Goal: Book appointment/travel/reservation

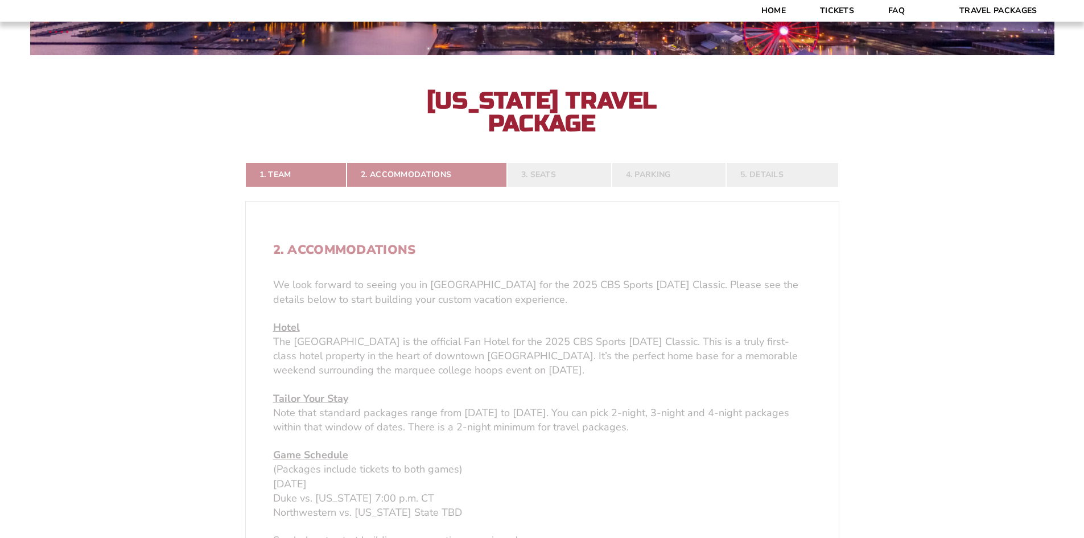
scroll to position [398, 0]
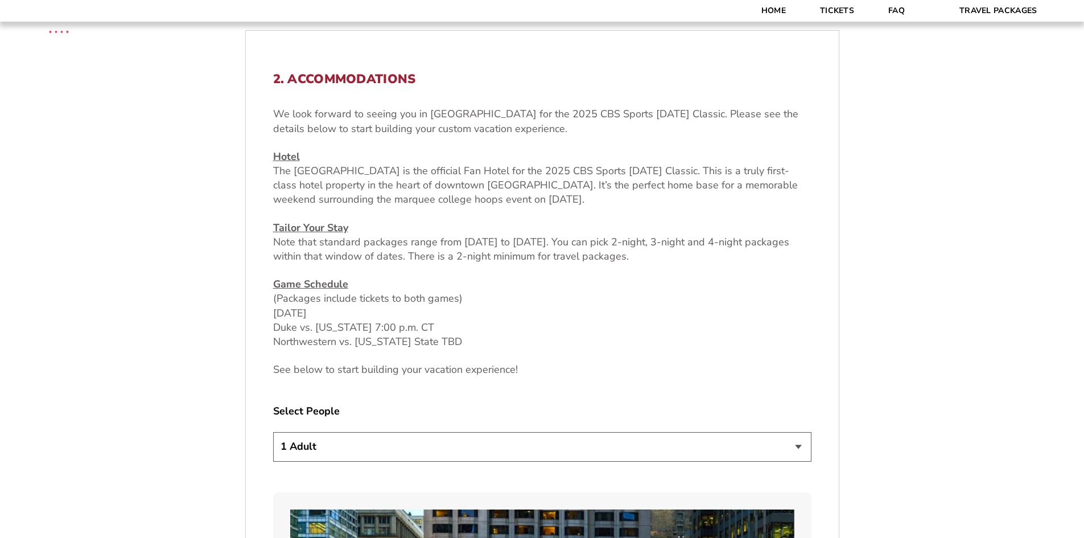
click at [434, 448] on select "1 Adult 2 Adults 3 Adults 4 Adults 2 Adults + 1 Child 2 Adults + 2 Children 2 A…" at bounding box center [542, 446] width 538 height 29
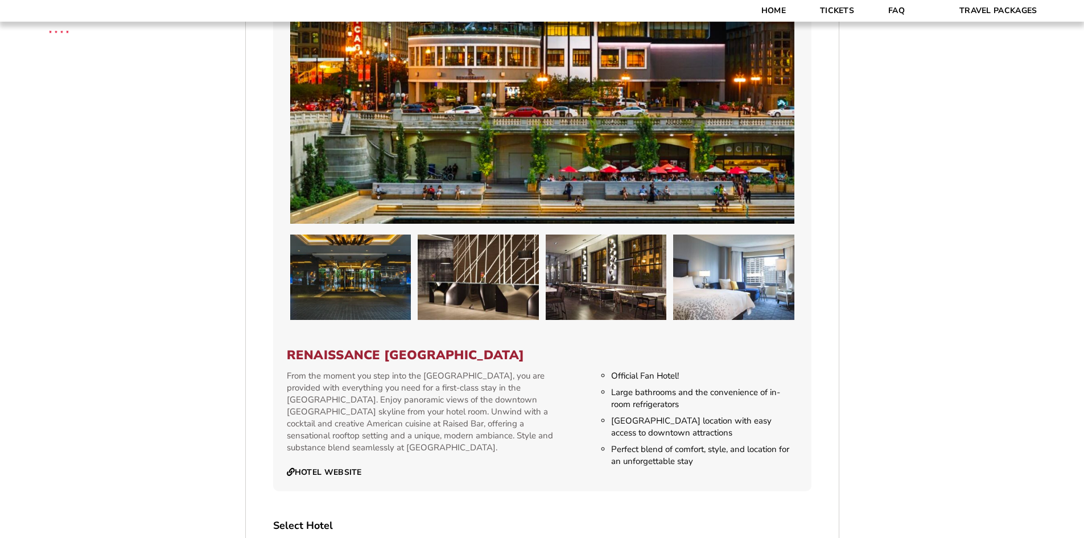
scroll to position [1138, 0]
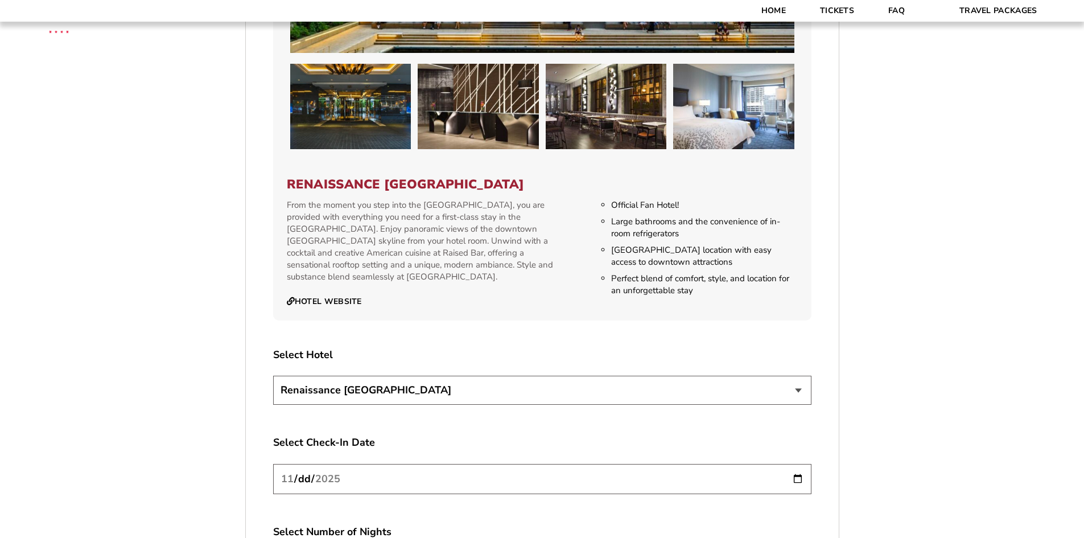
click at [419, 382] on select "Renaissance [GEOGRAPHIC_DATA]" at bounding box center [542, 390] width 538 height 29
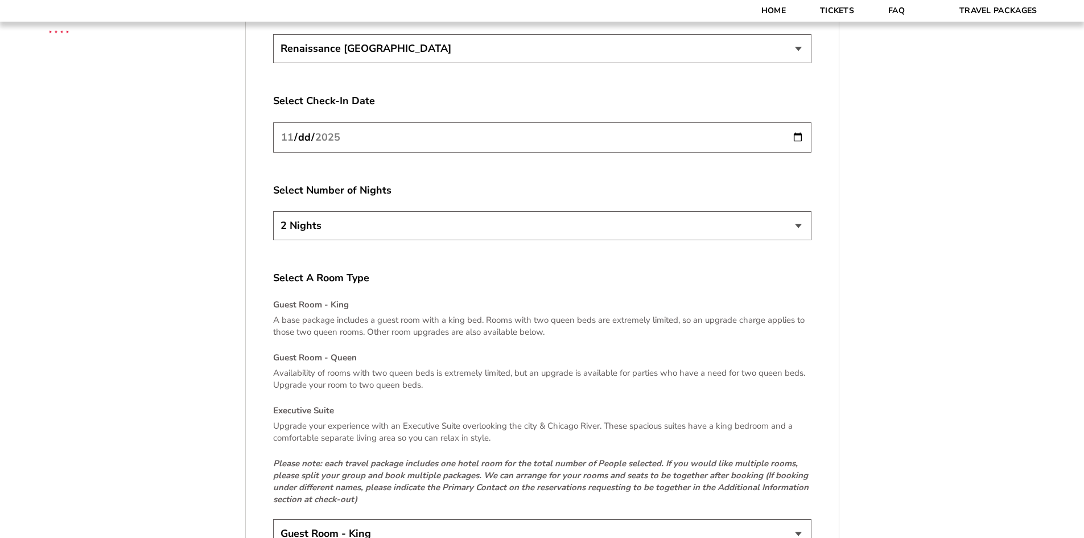
scroll to position [1651, 0]
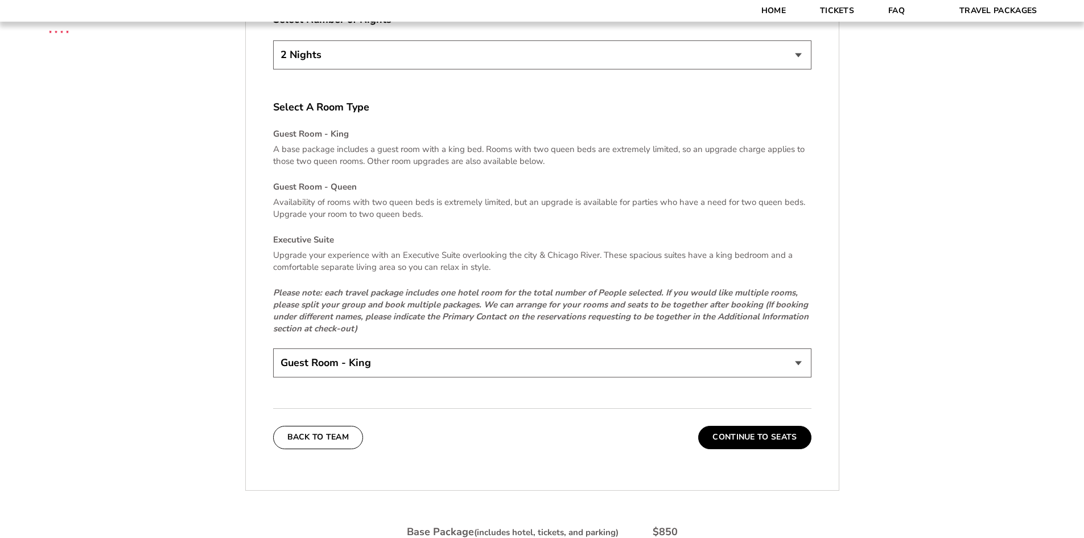
click at [420, 360] on select "Guest Room - King Guest Room - Queen (+$95 per night) Executive Suite (+$315 pe…" at bounding box center [542, 362] width 538 height 29
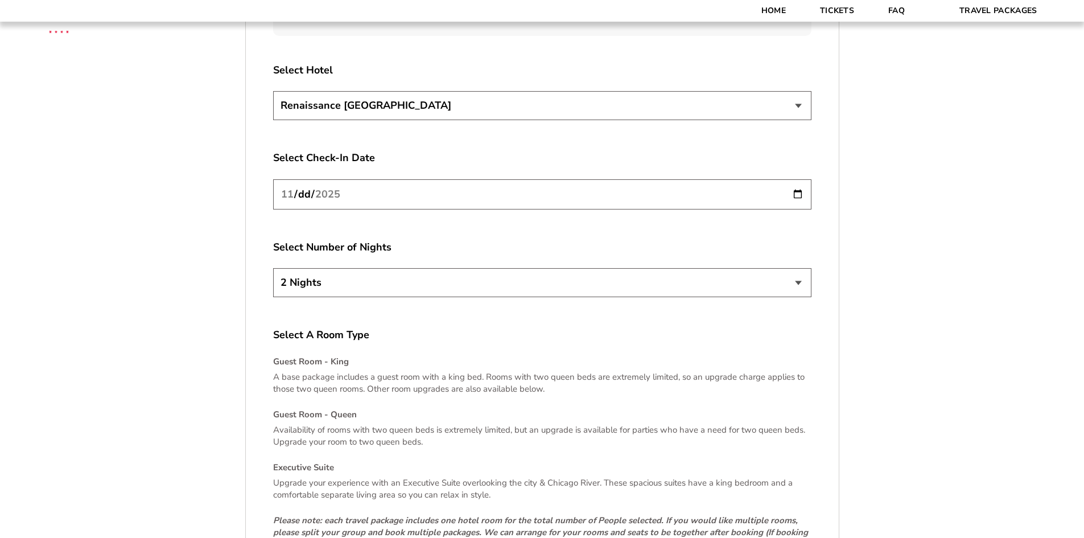
scroll to position [1707, 0]
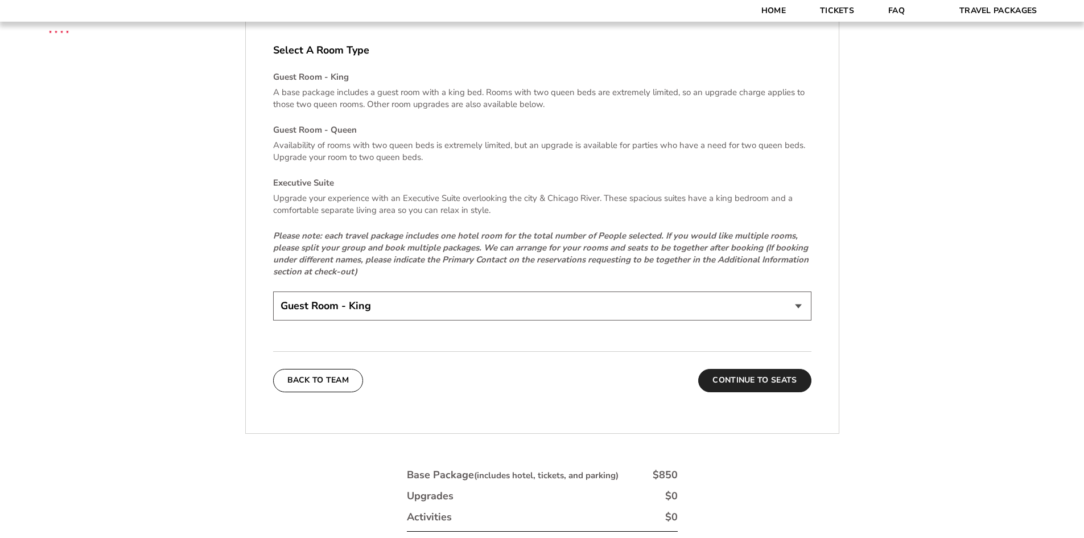
click at [727, 389] on button "Continue To Seats" at bounding box center [754, 380] width 113 height 23
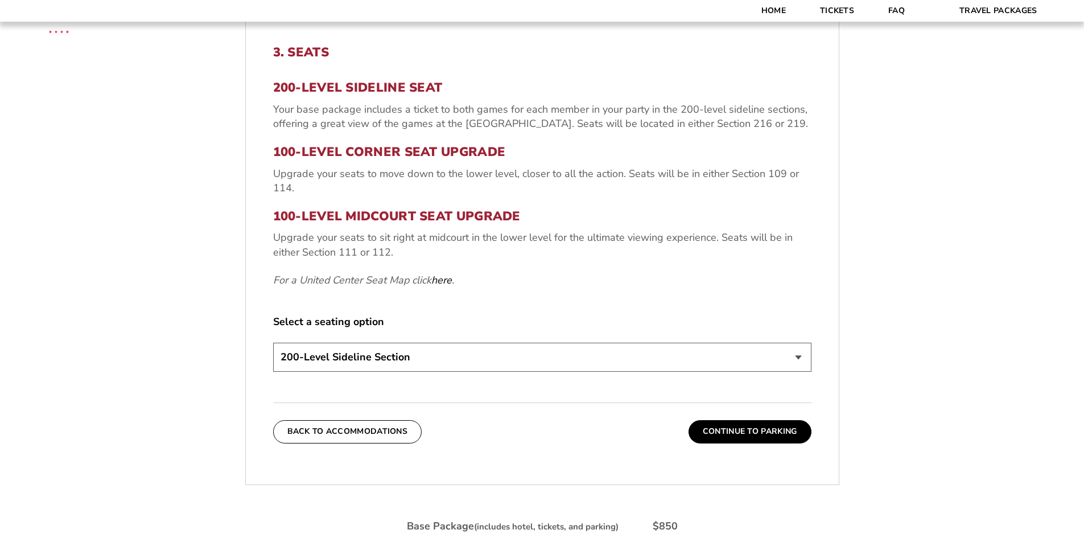
scroll to position [596, 0]
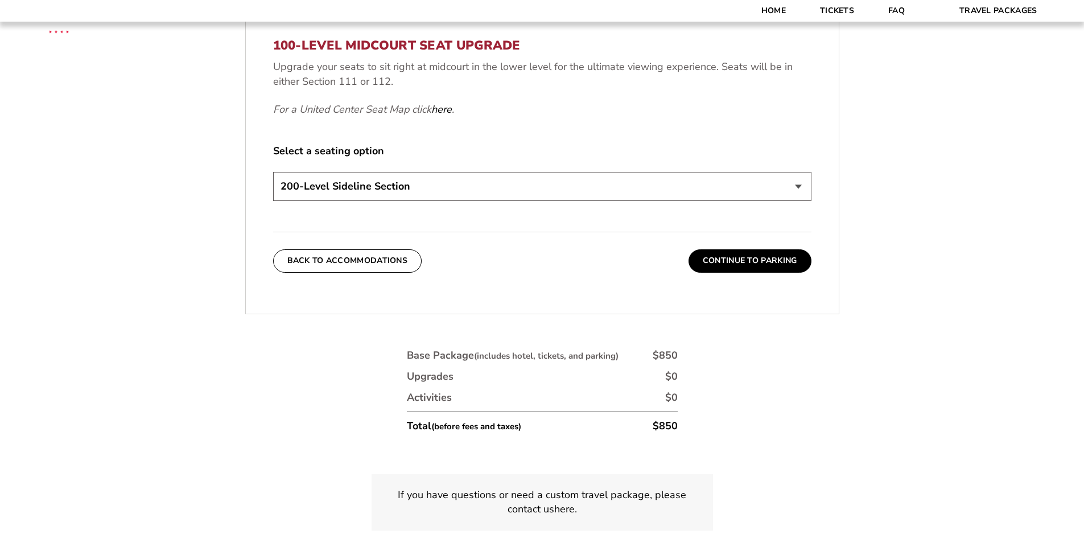
click at [368, 204] on div "200-Level Sideline Section 100-Level Corner Seat Upgrade (+$80 per person) 100-…" at bounding box center [542, 188] width 538 height 32
click at [373, 183] on select "200-Level Sideline Section 100-Level Corner Seat Upgrade (+$80 per person) 100-…" at bounding box center [542, 186] width 538 height 29
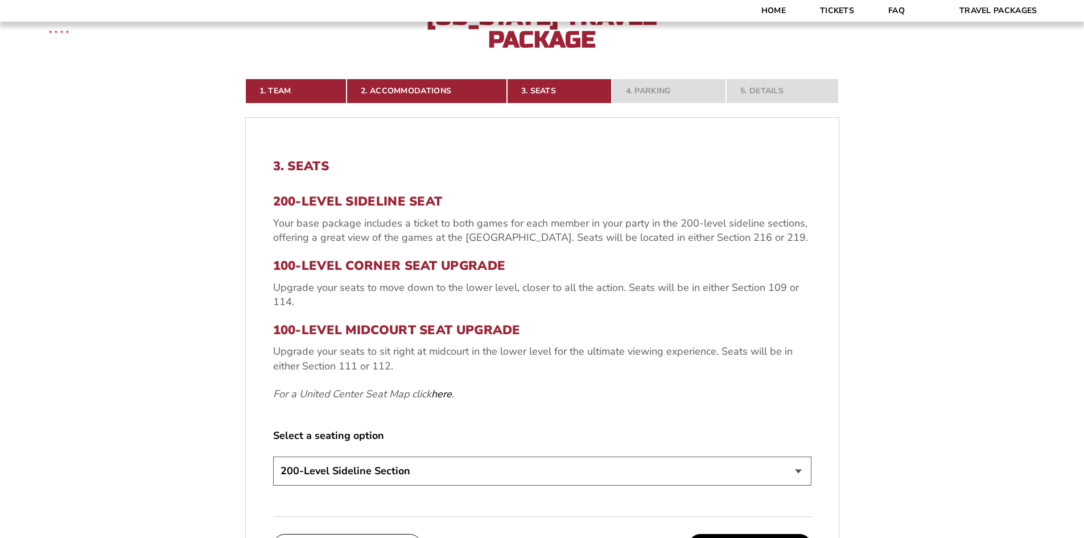
scroll to position [27, 0]
